Goal: Task Accomplishment & Management: Use online tool/utility

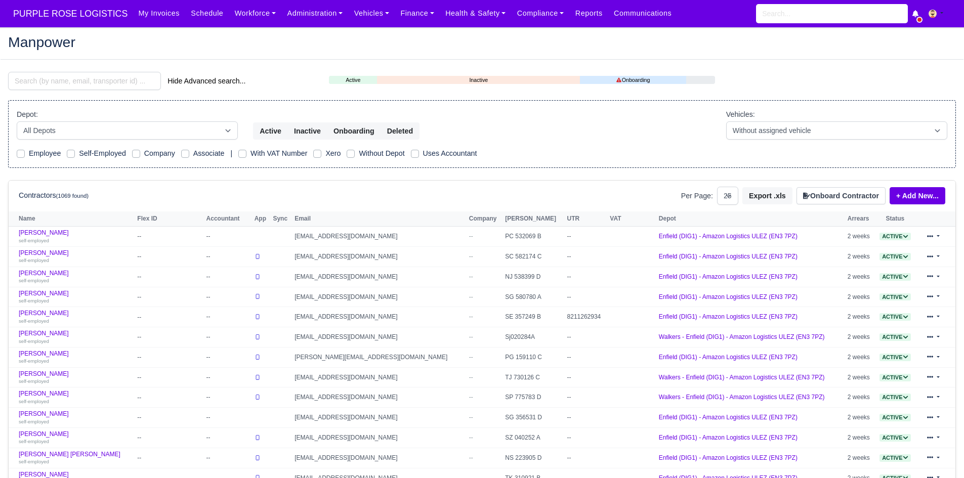
select select "25"
click at [115, 84] on input "search" at bounding box center [84, 81] width 153 height 18
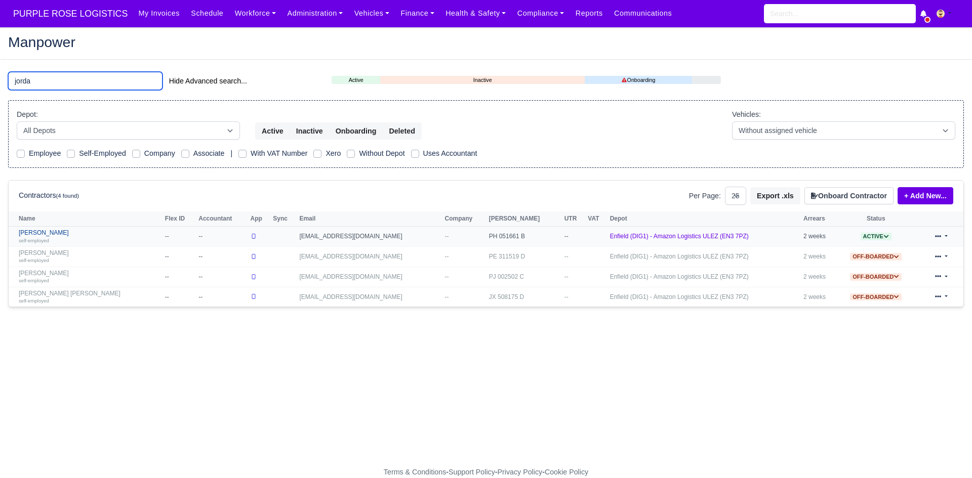
type input "jorda"
click at [48, 233] on link "Jordan Aloye self-employed" at bounding box center [89, 236] width 141 height 15
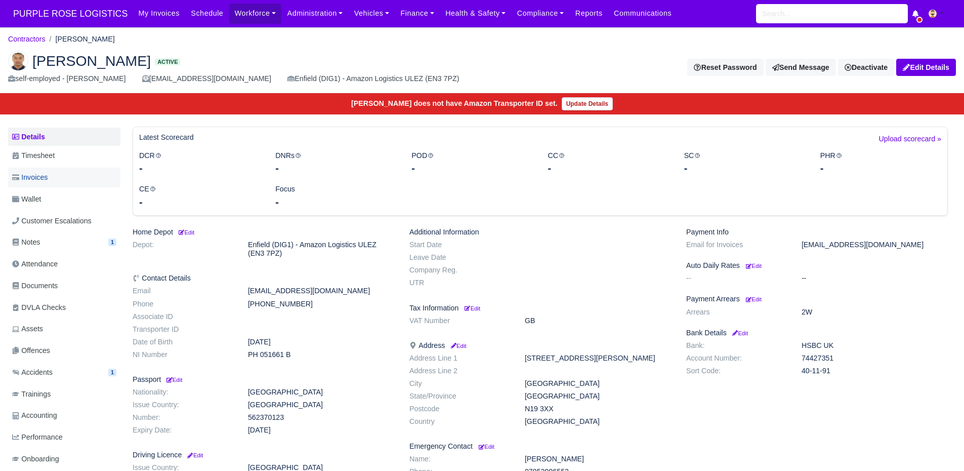
click at [80, 178] on link "Invoices" at bounding box center [64, 178] width 112 height 20
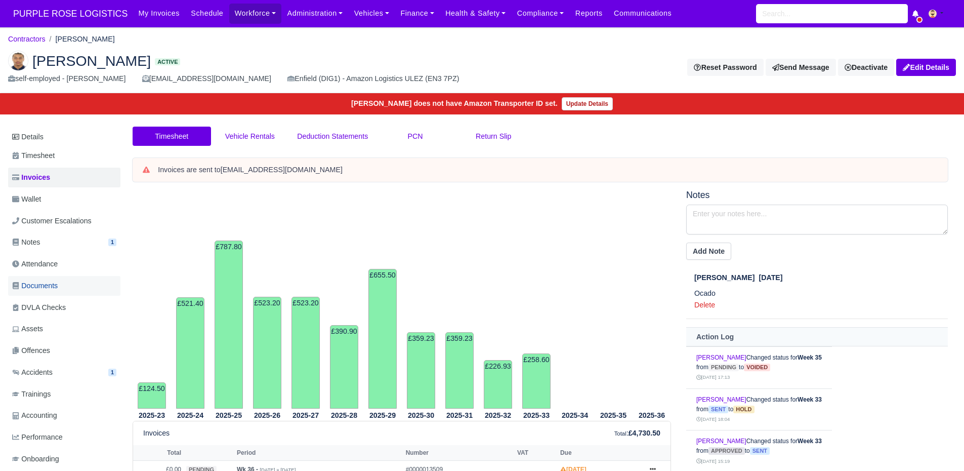
click at [73, 293] on link "Documents" at bounding box center [64, 286] width 112 height 20
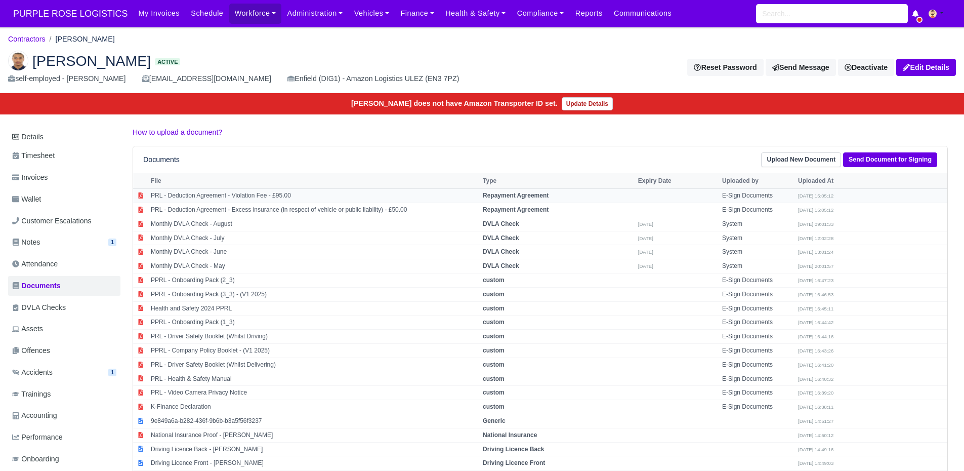
click at [287, 196] on td "PRL - Deduction Agreement - Violation Fee - £95.00" at bounding box center [314, 196] width 332 height 14
select select "repayment-agreement"
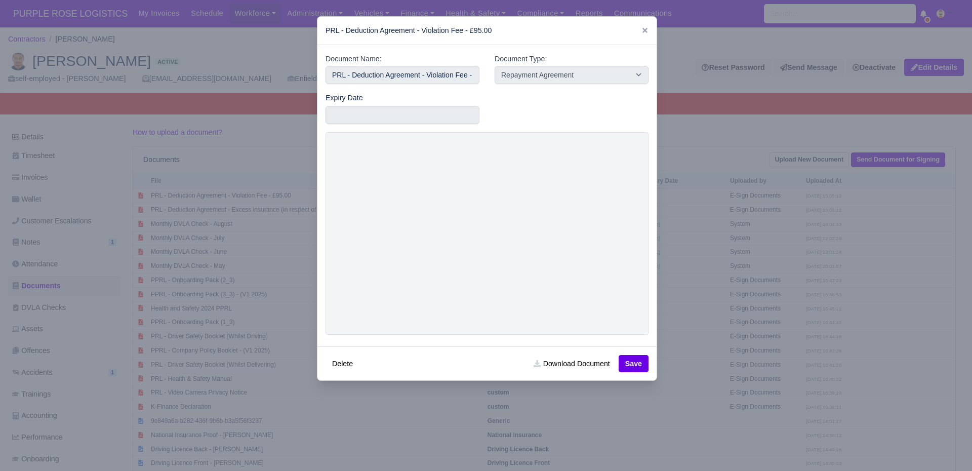
click at [673, 138] on div at bounding box center [486, 235] width 972 height 471
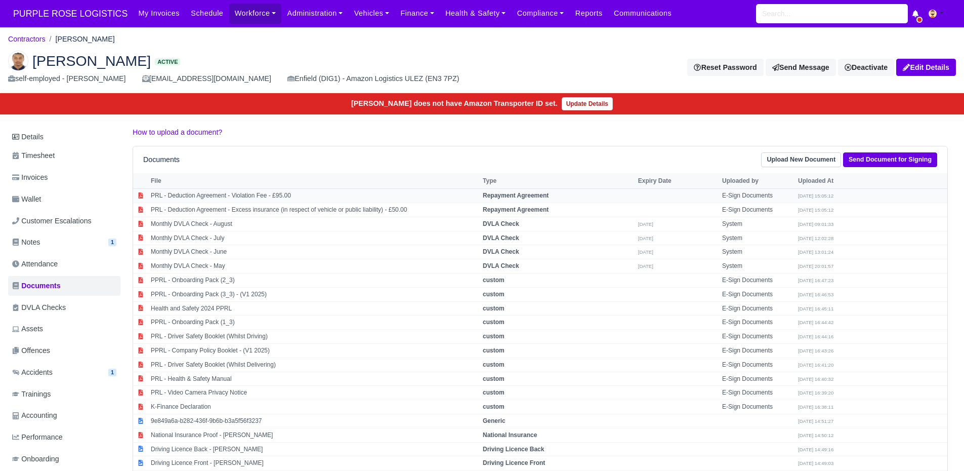
click at [421, 200] on td "PRL - Deduction Agreement - Violation Fee - £95.00" at bounding box center [314, 196] width 332 height 14
select select "repayment-agreement"
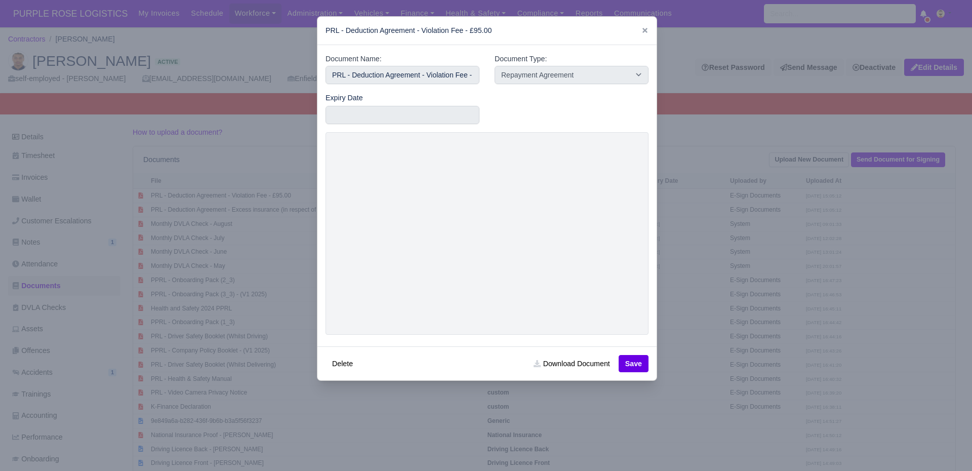
click at [277, 255] on div at bounding box center [486, 235] width 972 height 471
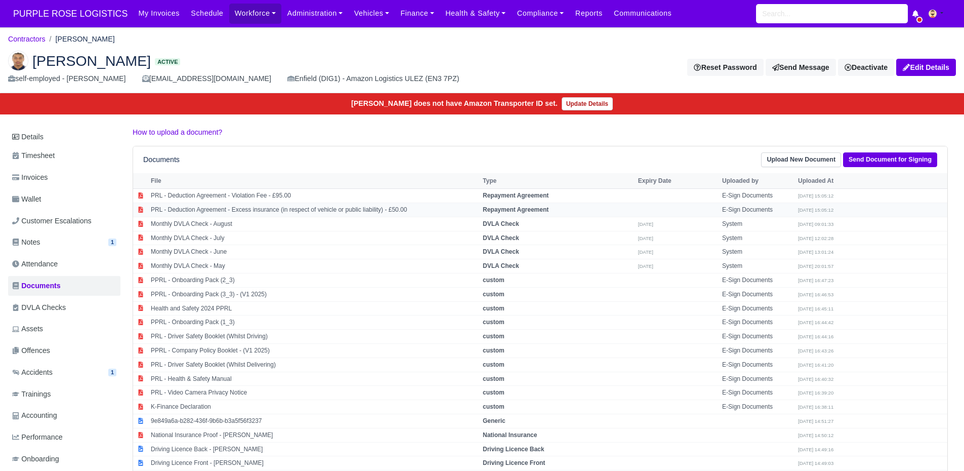
click at [319, 204] on td "PRL - Deduction Agreement - Excess insurance (in respect of vehicle or public l…" at bounding box center [314, 209] width 332 height 14
select select "repayment-agreement"
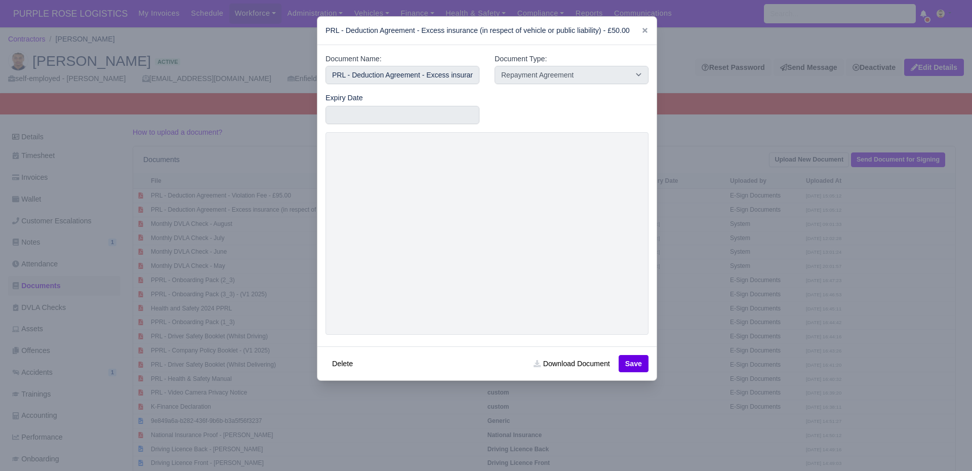
click at [236, 243] on div at bounding box center [486, 235] width 972 height 471
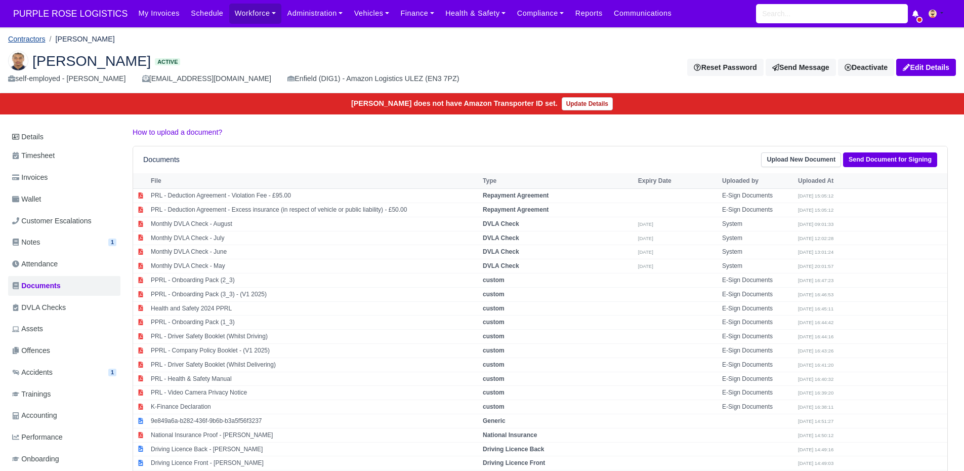
click at [38, 39] on link "Contractors" at bounding box center [26, 39] width 37 height 8
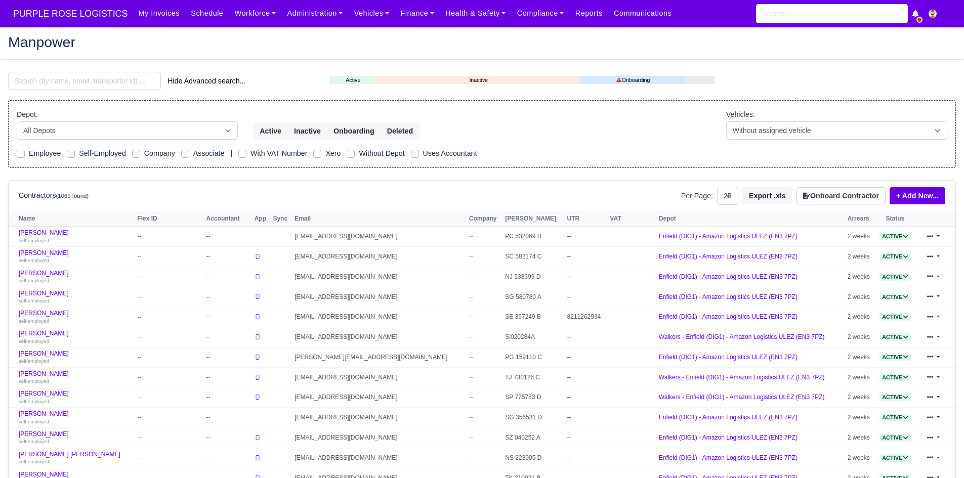
select select "25"
click at [61, 86] on input "search" at bounding box center [84, 81] width 153 height 18
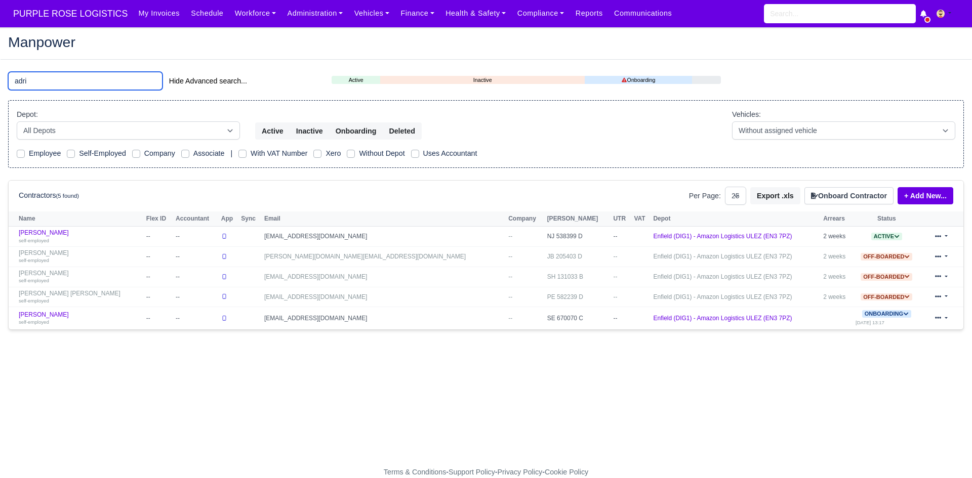
type input "adri"
click at [43, 226] on th "Name" at bounding box center [76, 219] width 135 height 15
click at [42, 231] on link "Adrian Ando self-employed" at bounding box center [80, 236] width 123 height 15
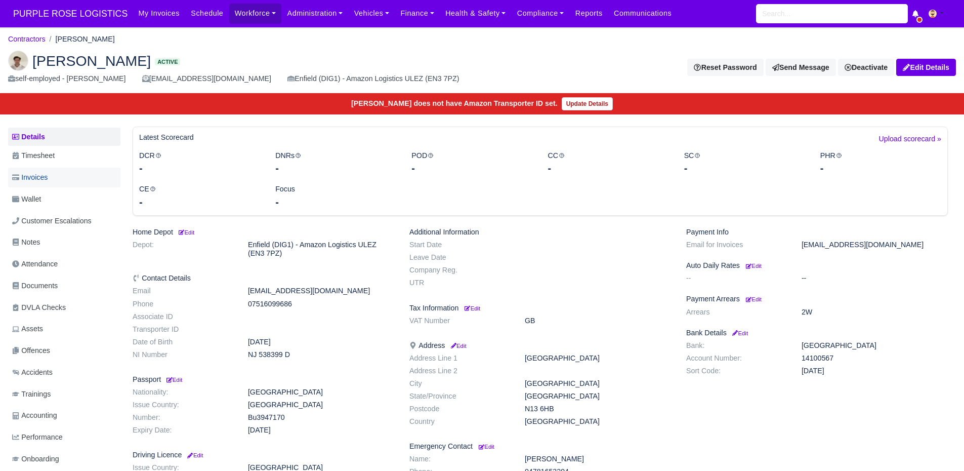
click at [53, 179] on link "Invoices" at bounding box center [64, 178] width 112 height 20
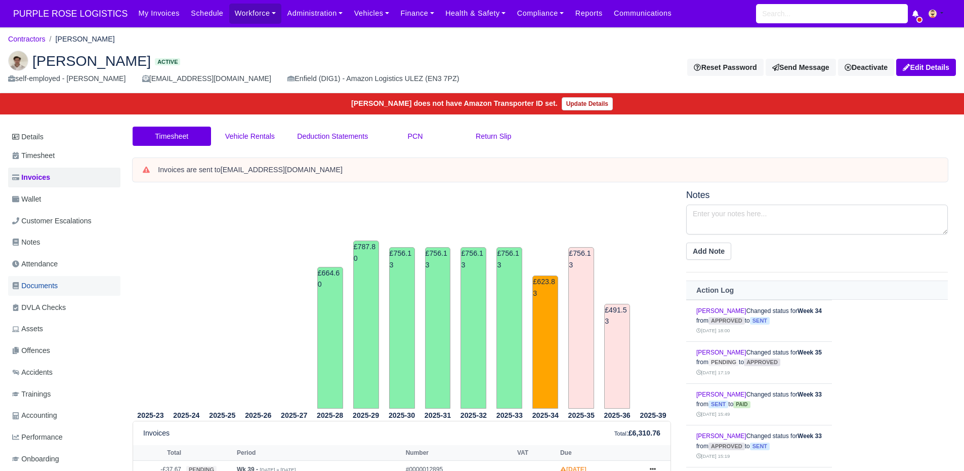
click at [52, 286] on span "Documents" at bounding box center [35, 286] width 46 height 12
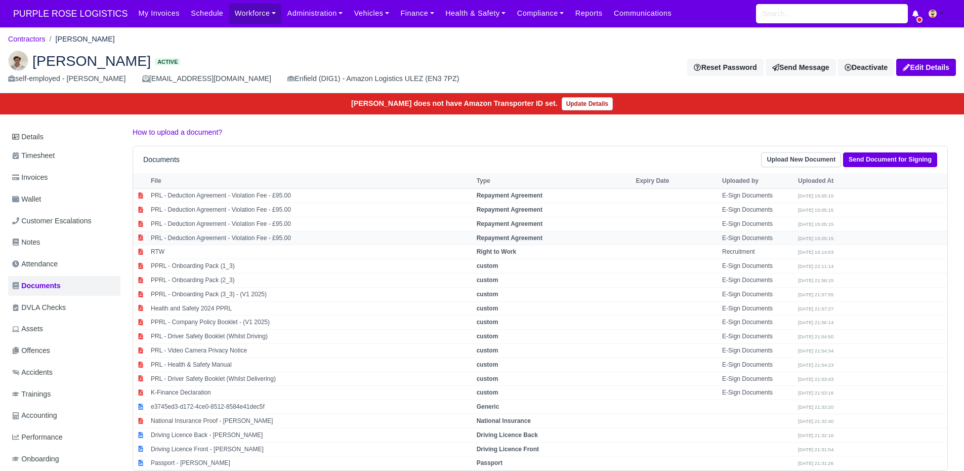
click at [217, 237] on td "PRL - Deduction Agreement - Violation Fee - £95.00" at bounding box center [311, 238] width 326 height 14
select select "repayment-agreement"
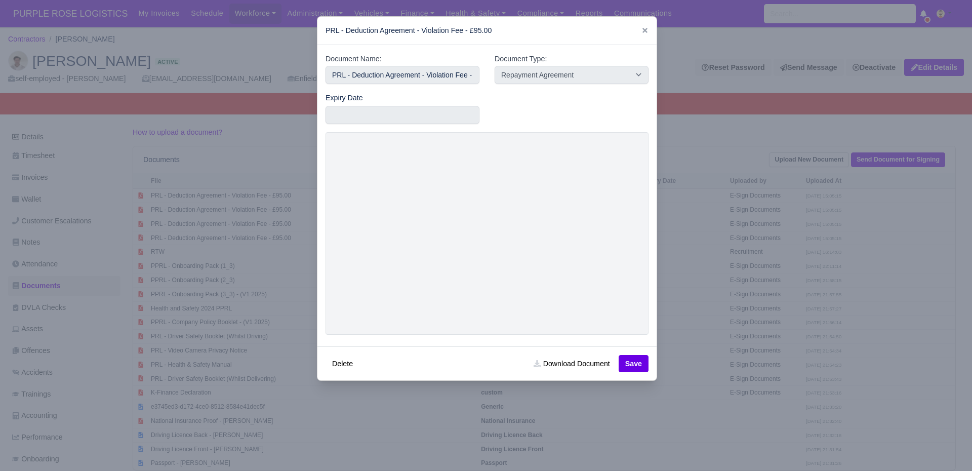
click at [643, 26] on link at bounding box center [644, 30] width 7 height 8
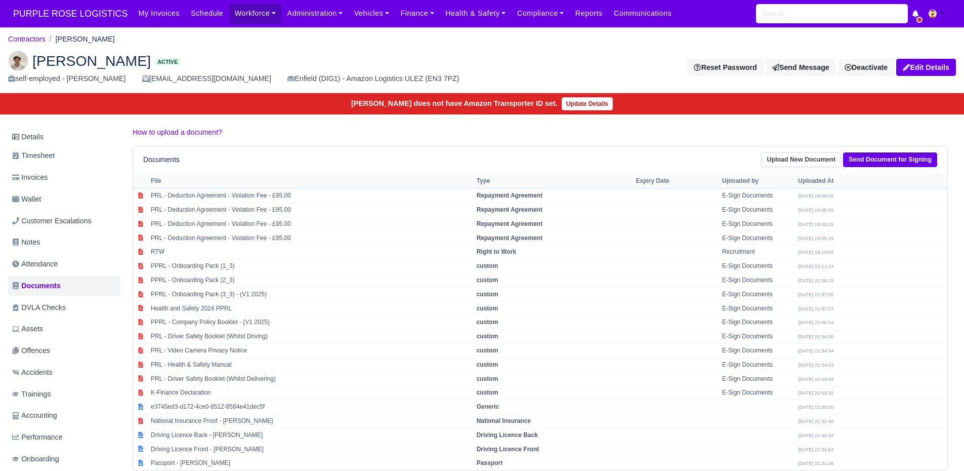
click at [440, 172] on div "Documents Upload New Document Send Document for Signing" at bounding box center [540, 159] width 814 height 27
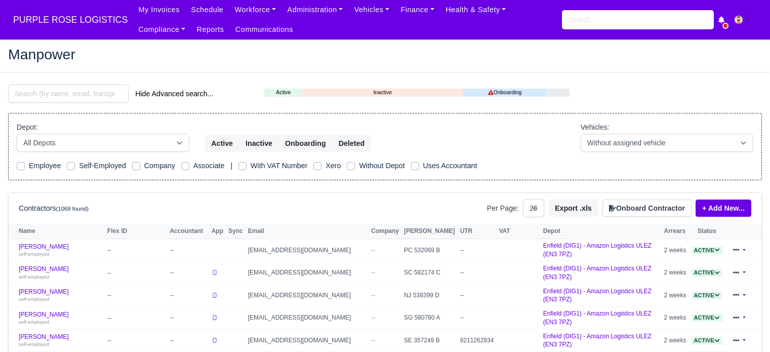
select select "25"
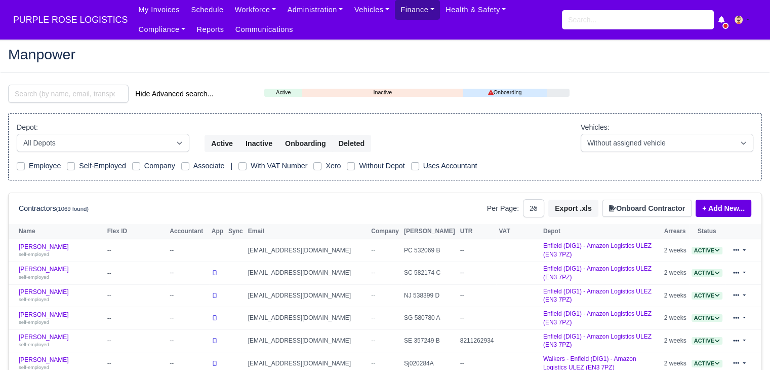
click at [403, 13] on link "Finance" at bounding box center [417, 10] width 45 height 20
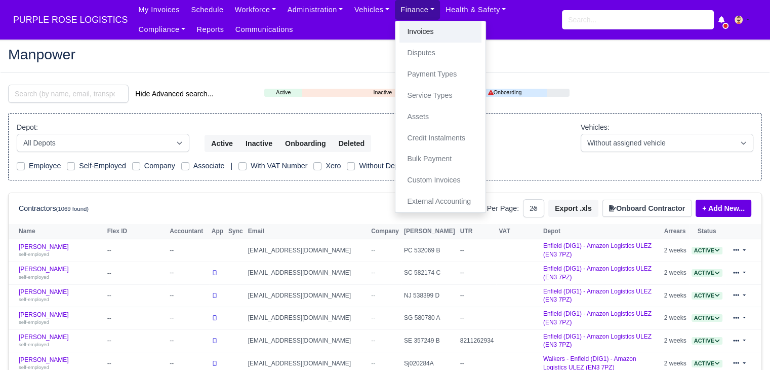
click at [405, 28] on link "Invoices" at bounding box center [440, 31] width 82 height 21
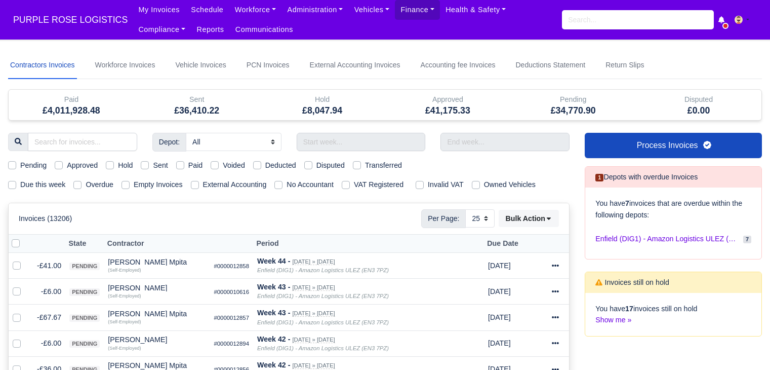
select select "25"
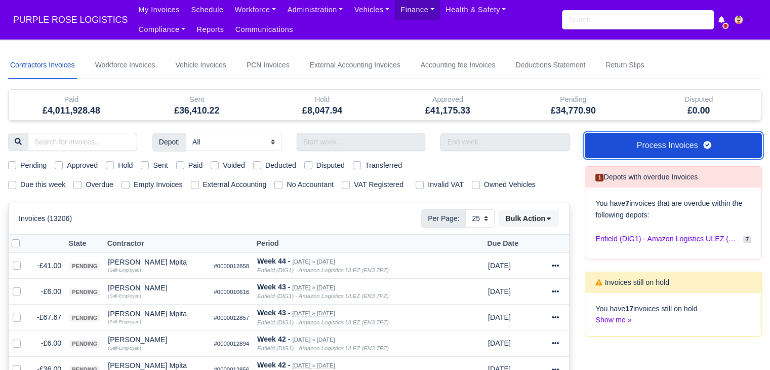
click at [636, 141] on link "Process Invoices" at bounding box center [673, 145] width 177 height 25
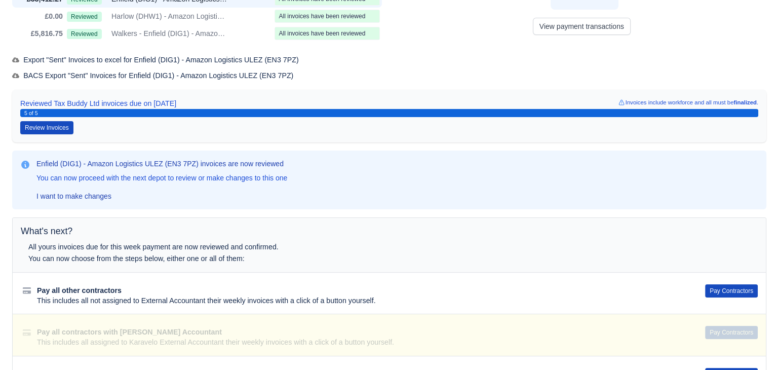
scroll to position [192, 0]
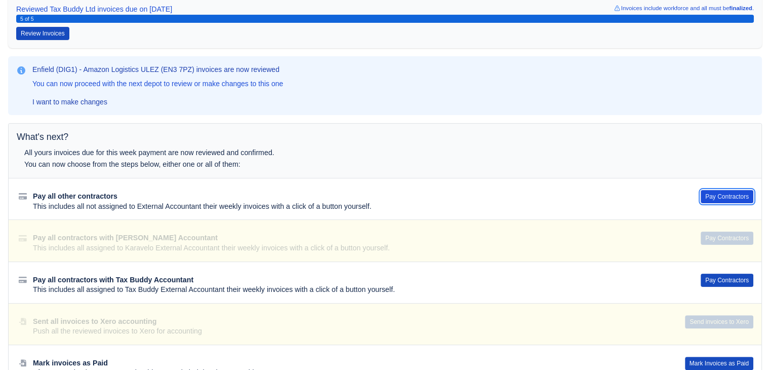
click at [717, 196] on button "Pay Contractors" at bounding box center [727, 196] width 53 height 13
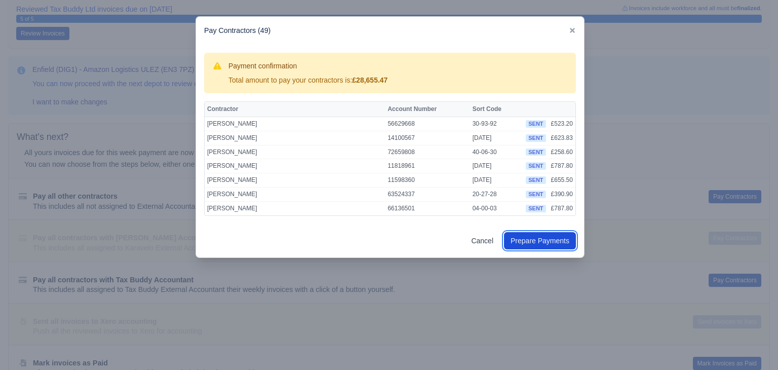
click at [537, 235] on button "Prepare Payments" at bounding box center [540, 240] width 72 height 17
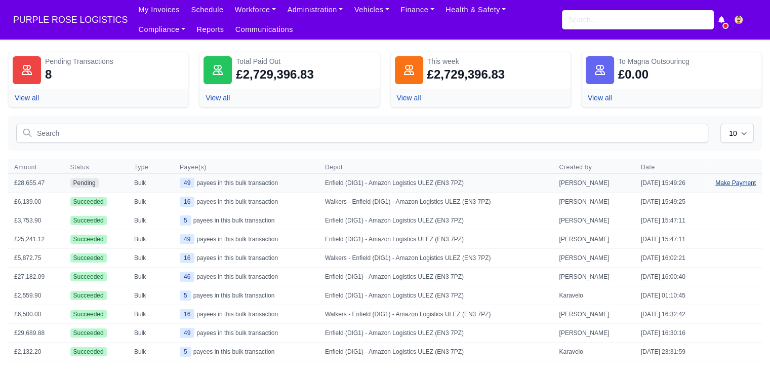
click at [733, 185] on link "Make Payment" at bounding box center [735, 183] width 53 height 18
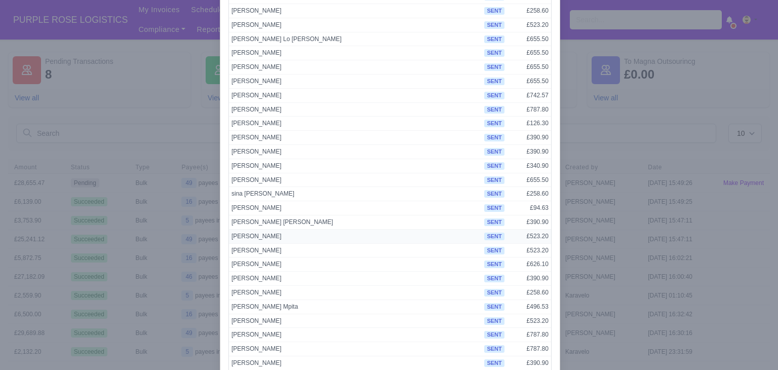
scroll to position [510, 0]
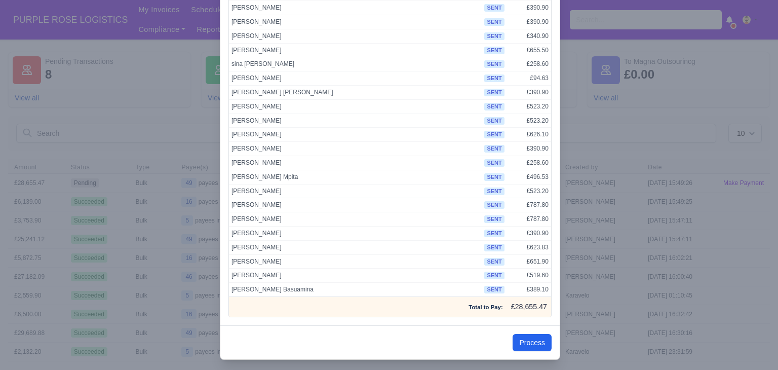
click at [528, 345] on div "Process" at bounding box center [389, 342] width 339 height 34
click at [532, 338] on button "Process" at bounding box center [531, 342] width 39 height 17
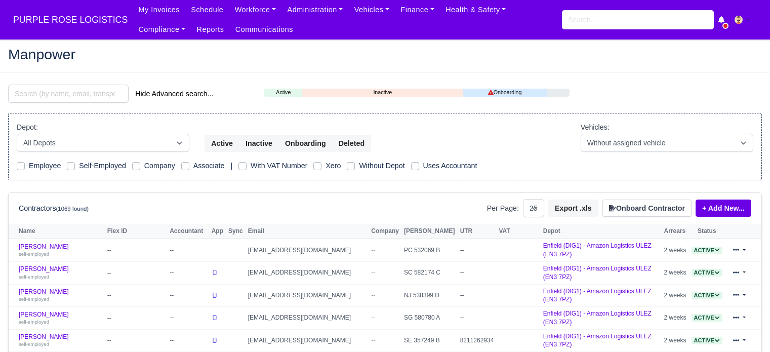
select select "25"
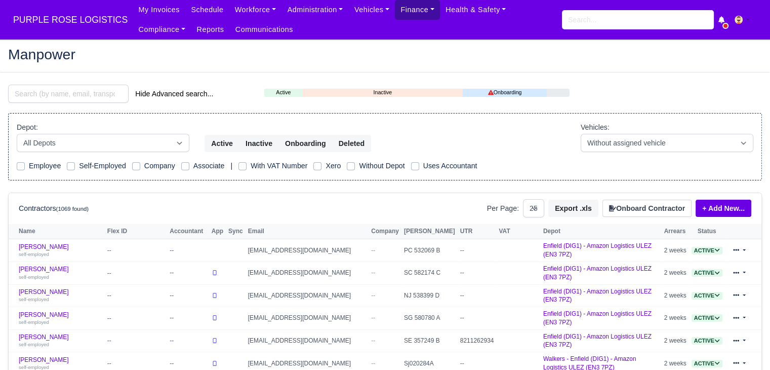
click at [395, 6] on link "Finance" at bounding box center [417, 10] width 45 height 20
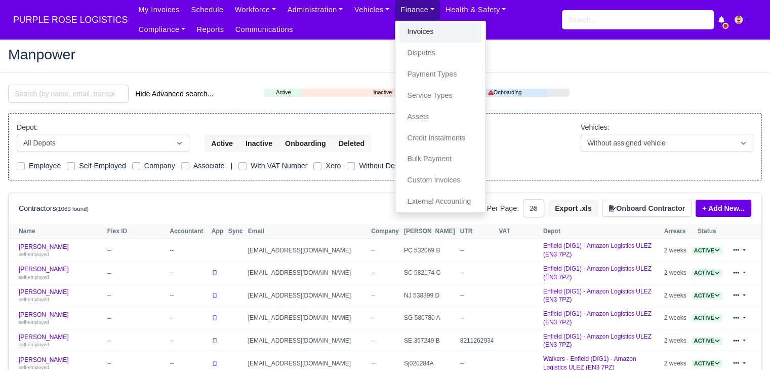
click at [399, 23] on link "Invoices" at bounding box center [440, 31] width 82 height 21
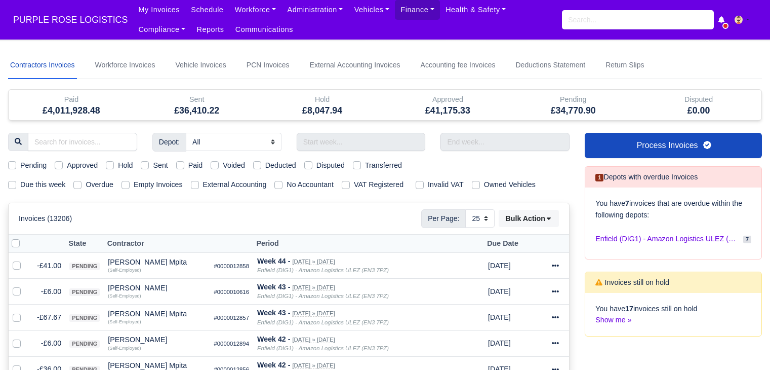
select select "25"
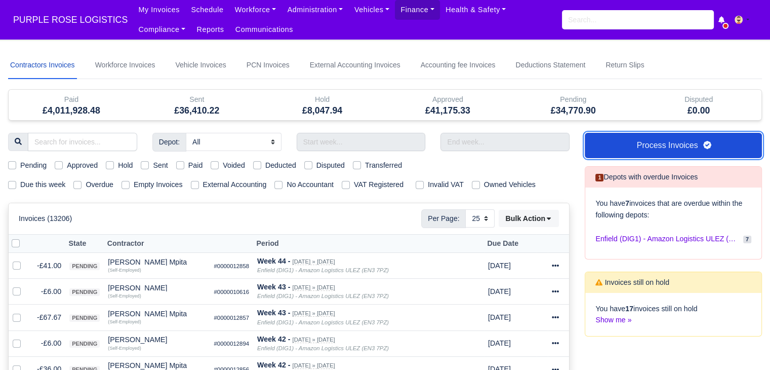
click at [678, 151] on link "Process Invoices" at bounding box center [673, 145] width 177 height 25
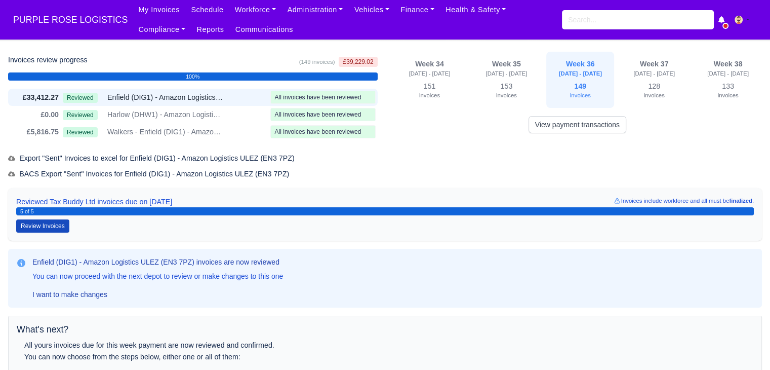
click at [581, 133] on div "Week 34 17/08/25 - 23/08/25 151 invoices Week 35 24/08/25 - 30/08/25 invoices i…" at bounding box center [577, 96] width 385 height 89
click at [577, 126] on link "View payment transactions" at bounding box center [577, 124] width 98 height 17
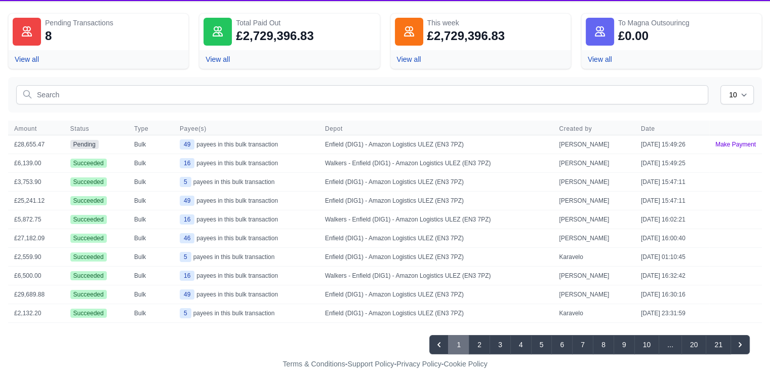
click at [587, 179] on td "[PERSON_NAME]" at bounding box center [593, 182] width 81 height 19
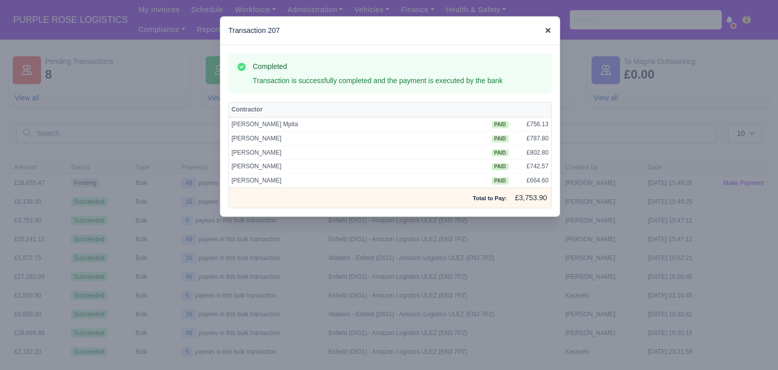
click at [548, 28] on icon at bounding box center [547, 30] width 7 height 7
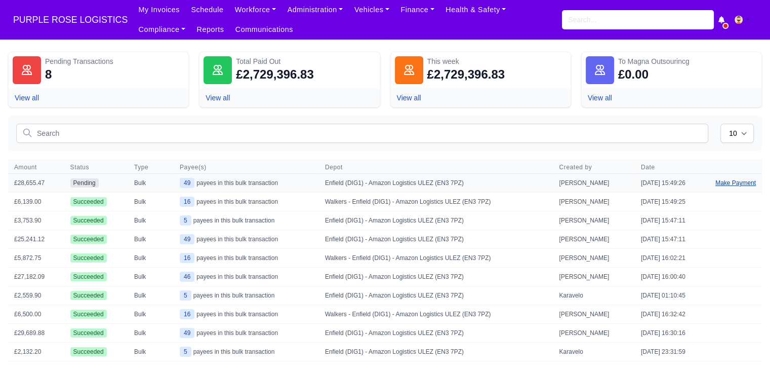
click at [735, 182] on link "Make Payment" at bounding box center [735, 183] width 53 height 18
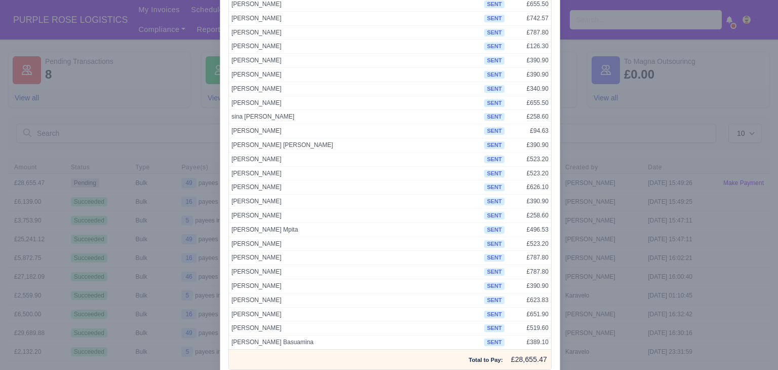
scroll to position [510, 0]
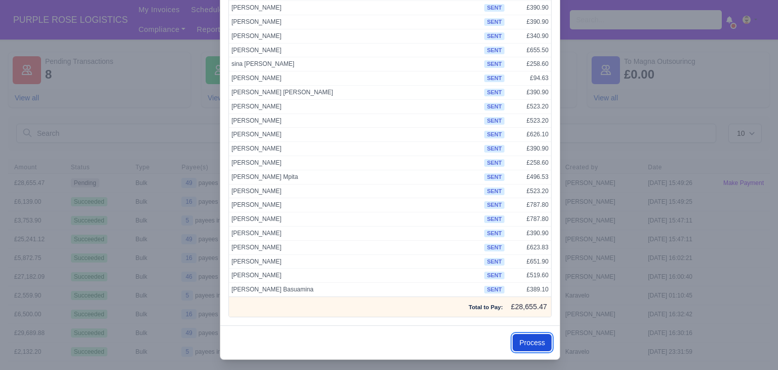
click at [522, 334] on button "Process" at bounding box center [531, 342] width 39 height 17
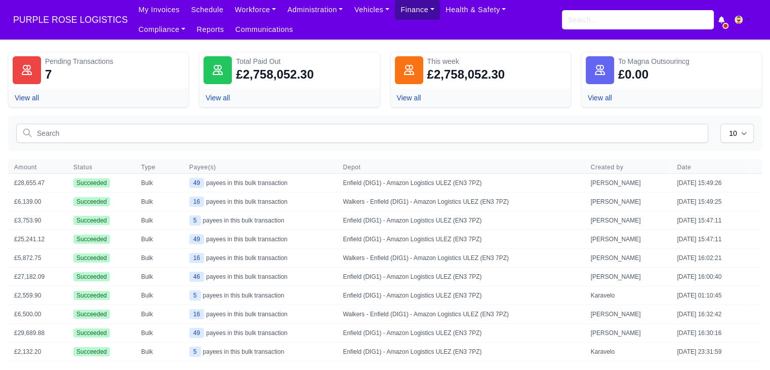
click at [395, 15] on link "Finance" at bounding box center [417, 10] width 45 height 20
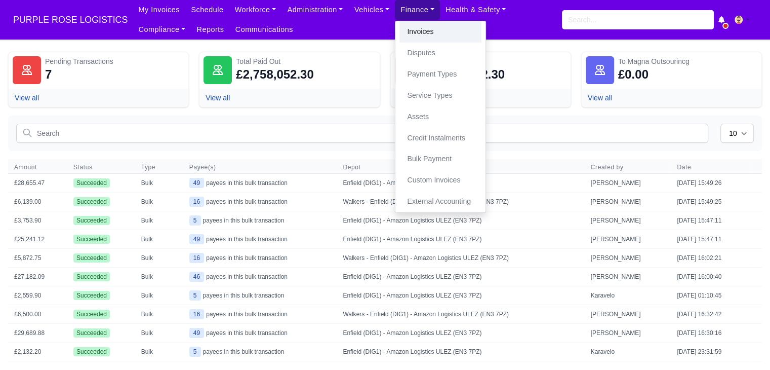
click at [399, 29] on link "Invoices" at bounding box center [440, 31] width 82 height 21
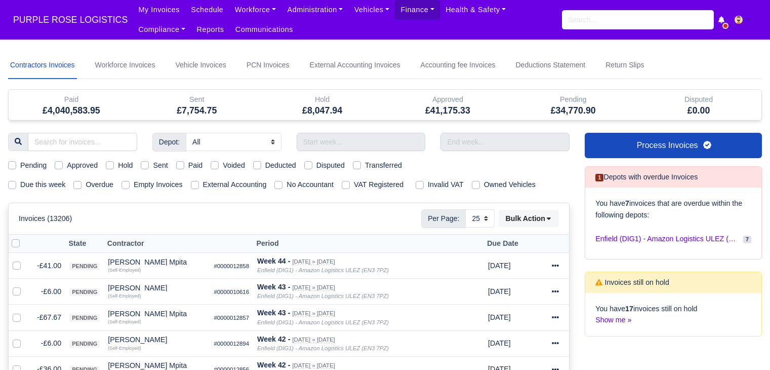
select select "25"
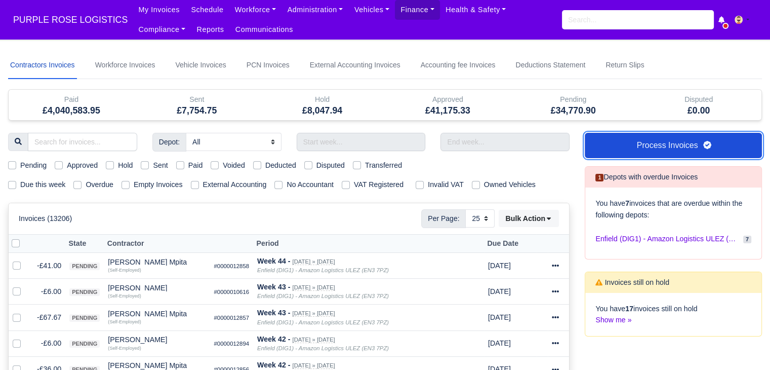
click at [631, 143] on link "Process Invoices" at bounding box center [673, 145] width 177 height 25
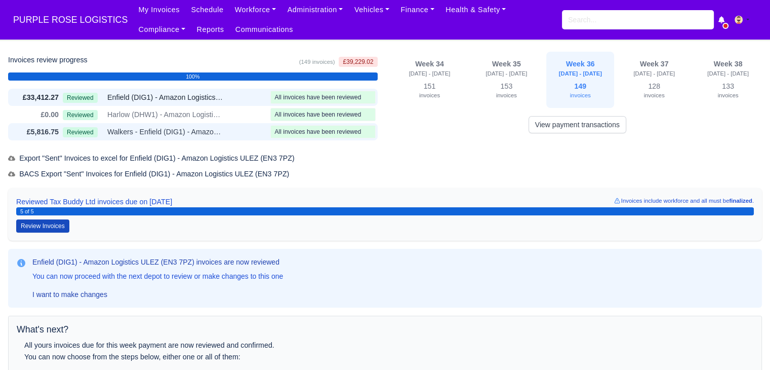
click at [228, 131] on div "Reviewed Walkers - Enfield (DIG1) - Amazon Logistics ULEZ (EN3 7PZ)" at bounding box center [164, 132] width 203 height 12
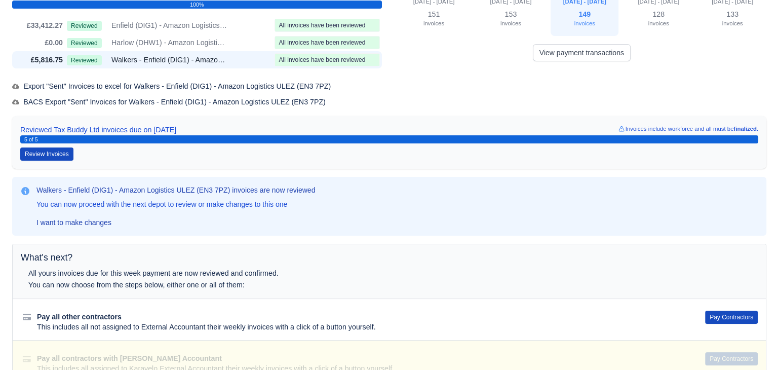
scroll to position [117, 0]
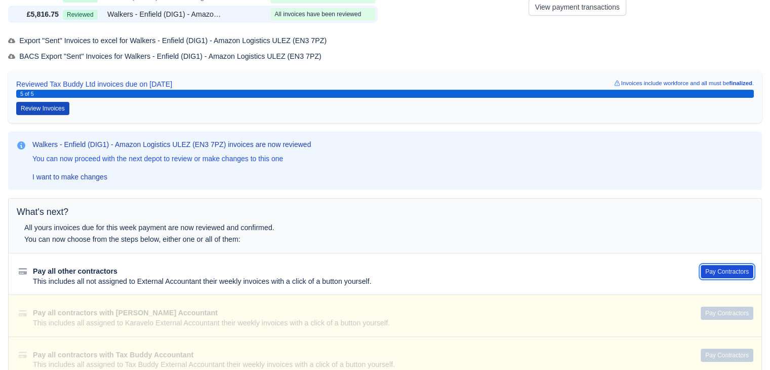
click at [729, 267] on button "Pay Contractors" at bounding box center [727, 271] width 53 height 13
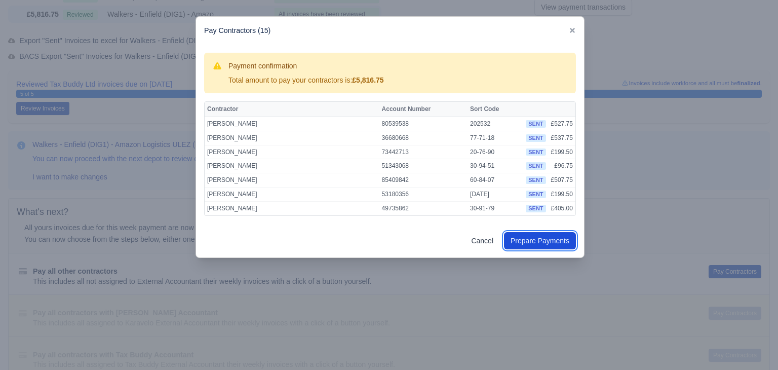
click at [540, 243] on button "Prepare Payments" at bounding box center [540, 240] width 72 height 17
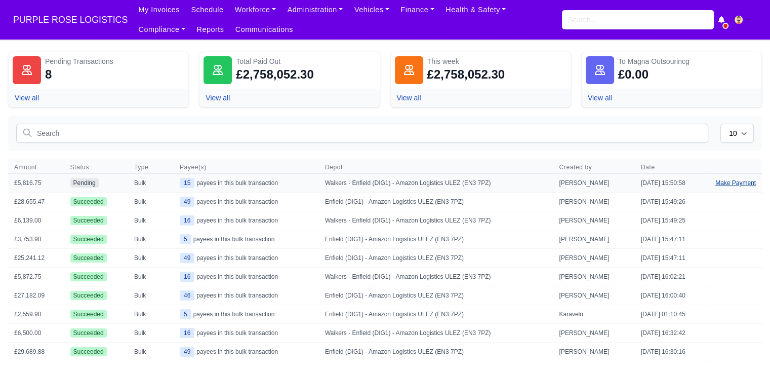
click at [733, 183] on link "Make Payment" at bounding box center [735, 183] width 53 height 18
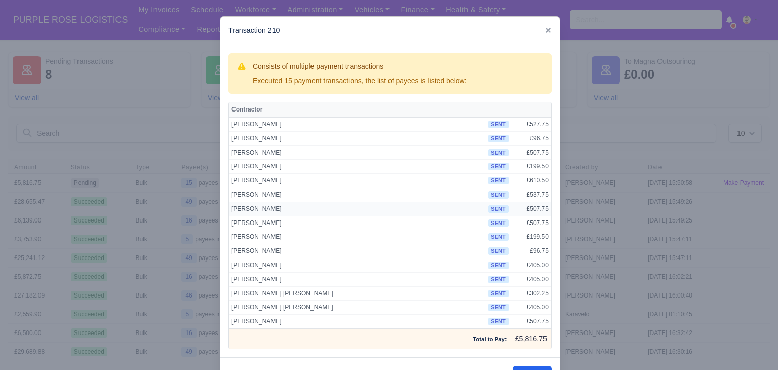
scroll to position [35, 0]
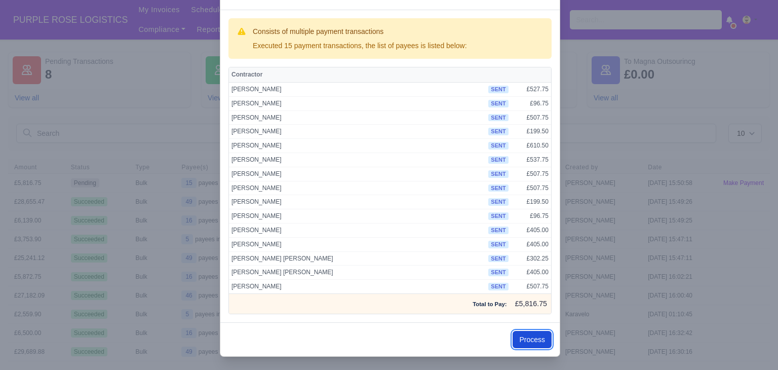
click at [532, 331] on button "Process" at bounding box center [531, 339] width 39 height 17
